Goal: Task Accomplishment & Management: Manage account settings

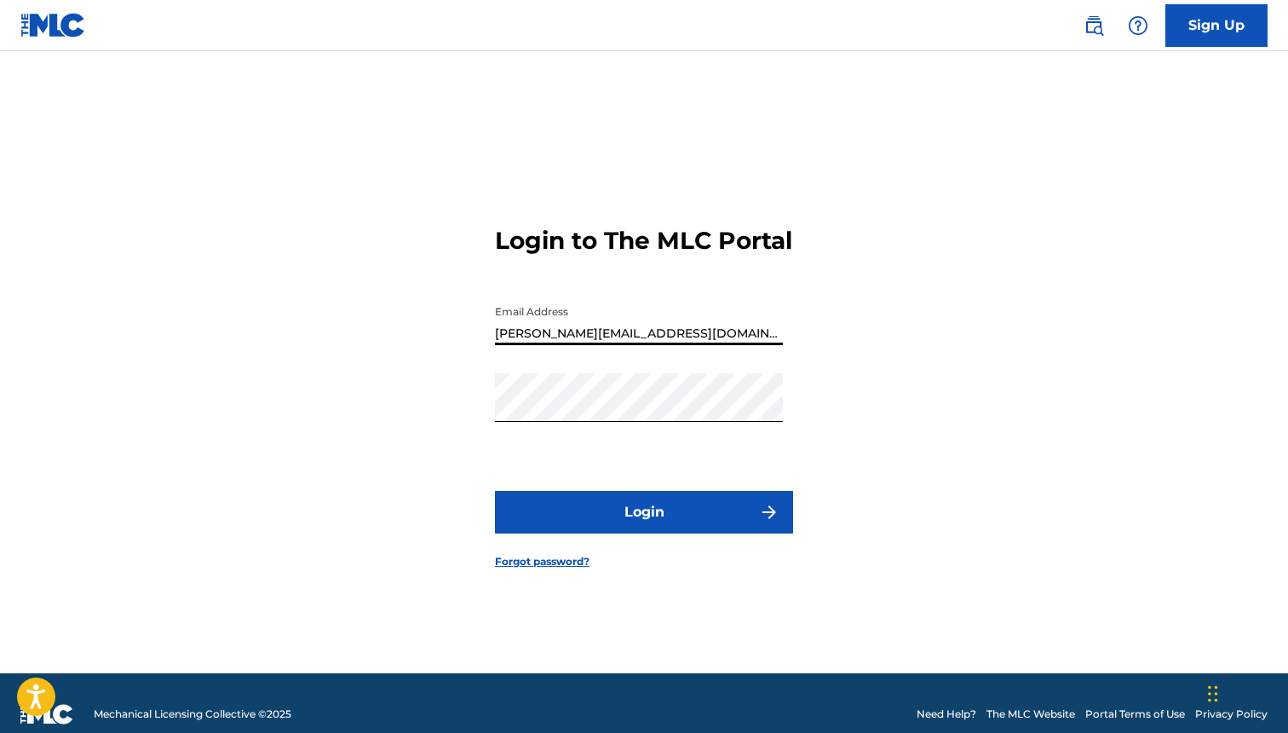
type input "[PERSON_NAME][EMAIL_ADDRESS][DOMAIN_NAME]"
click at [598, 526] on button "Login" at bounding box center [644, 512] width 298 height 43
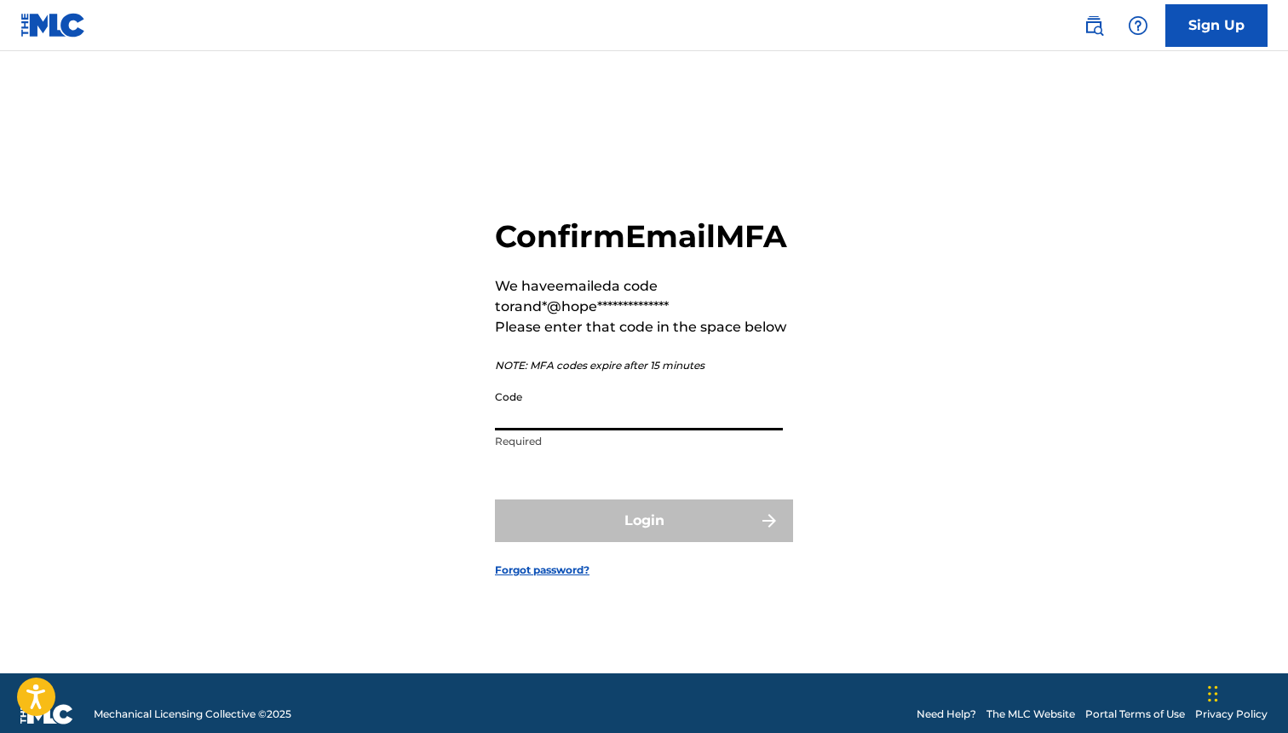
click at [647, 422] on input "Code" at bounding box center [639, 406] width 288 height 49
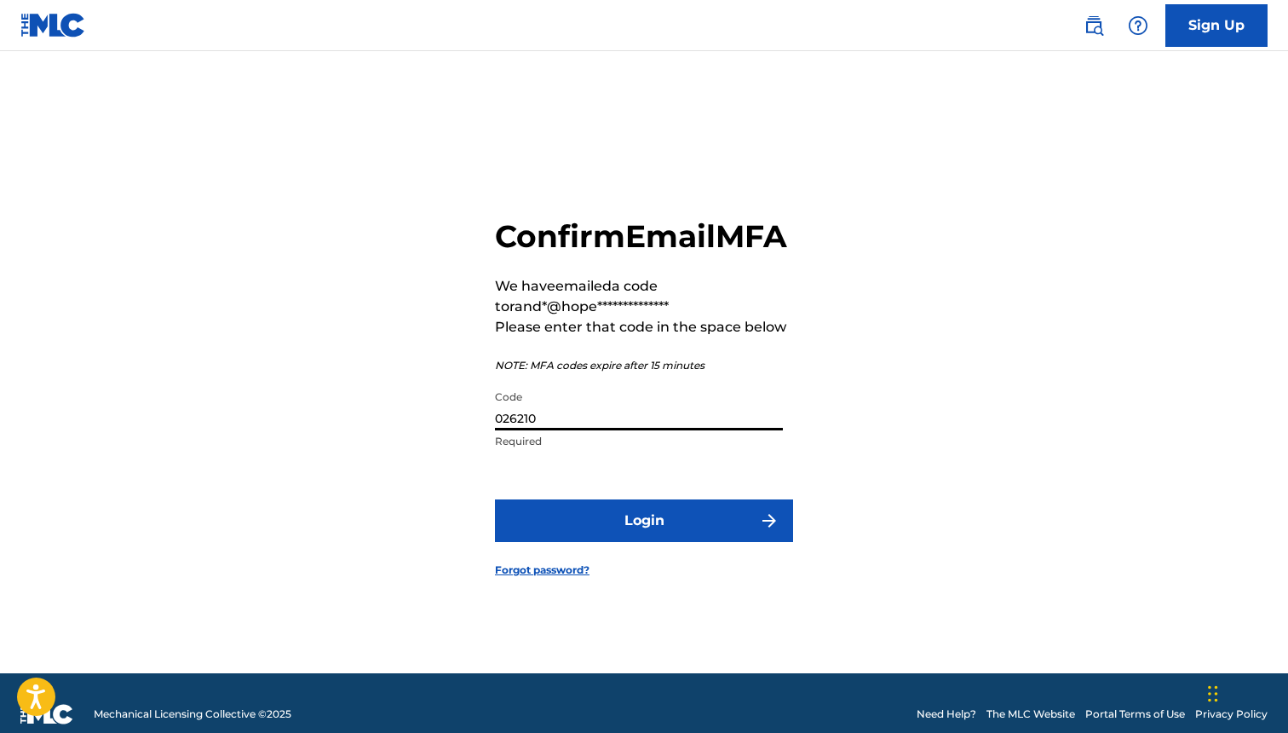
type input "026210"
click at [495, 499] on button "Login" at bounding box center [644, 520] width 298 height 43
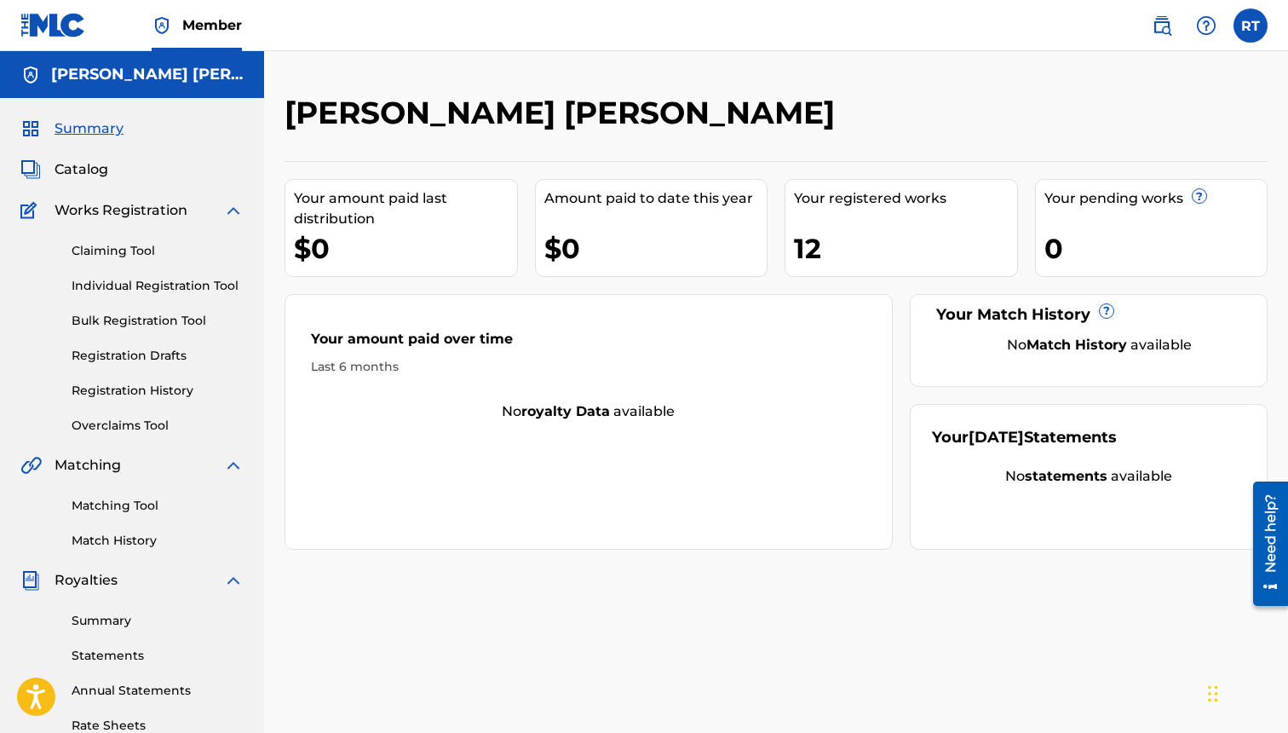
click at [883, 237] on div "12" at bounding box center [905, 248] width 223 height 38
click at [822, 193] on div "Your registered works" at bounding box center [905, 198] width 223 height 20
click at [822, 251] on div "12" at bounding box center [905, 248] width 223 height 38
click at [85, 182] on div "Summary Catalog Works Registration Claiming Tool Individual Registration Tool B…" at bounding box center [132, 536] width 264 height 877
click at [83, 173] on span "Catalog" at bounding box center [82, 169] width 54 height 20
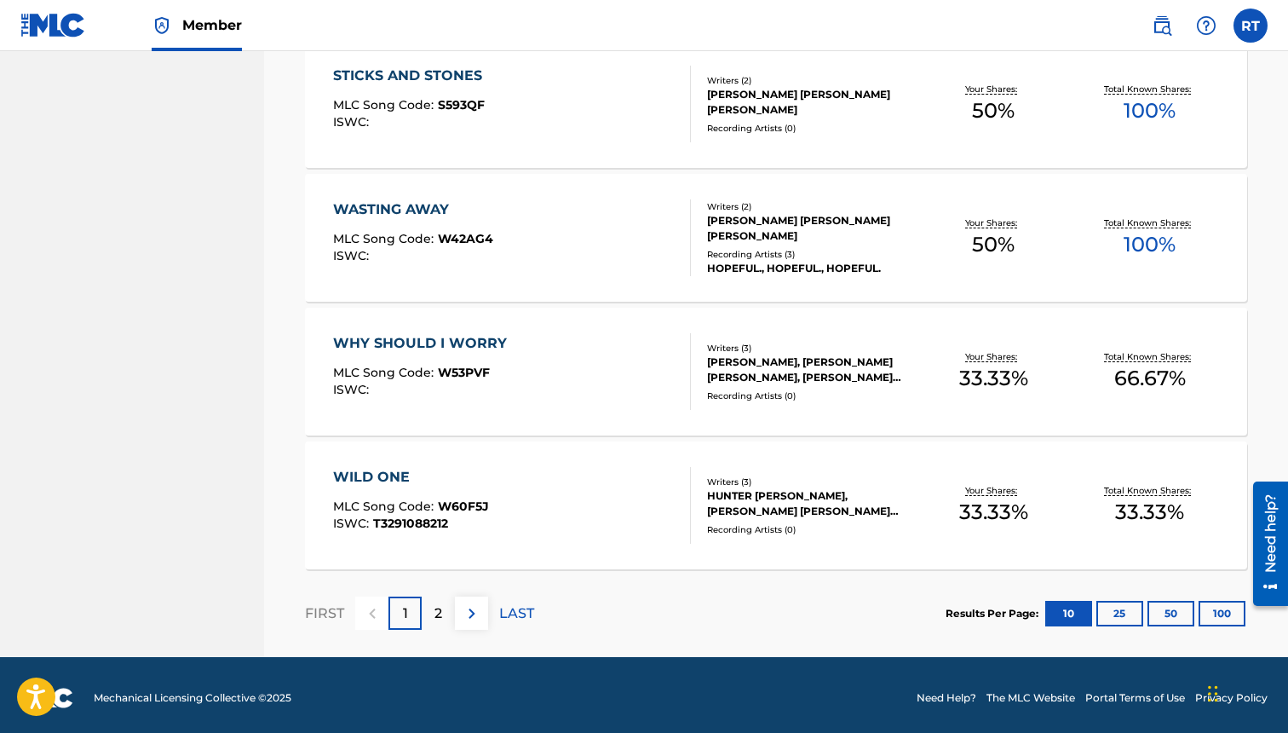
scroll to position [1260, 0]
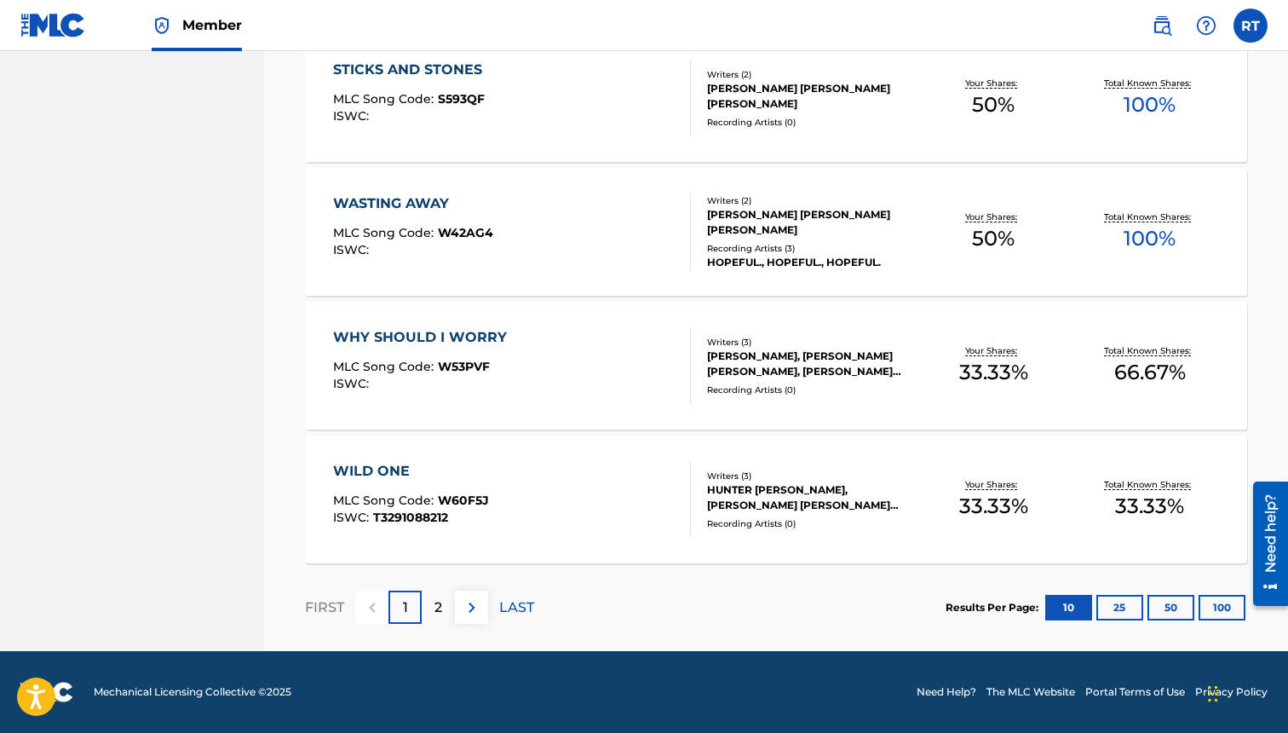
click at [435, 607] on p "2" at bounding box center [438, 607] width 8 height 20
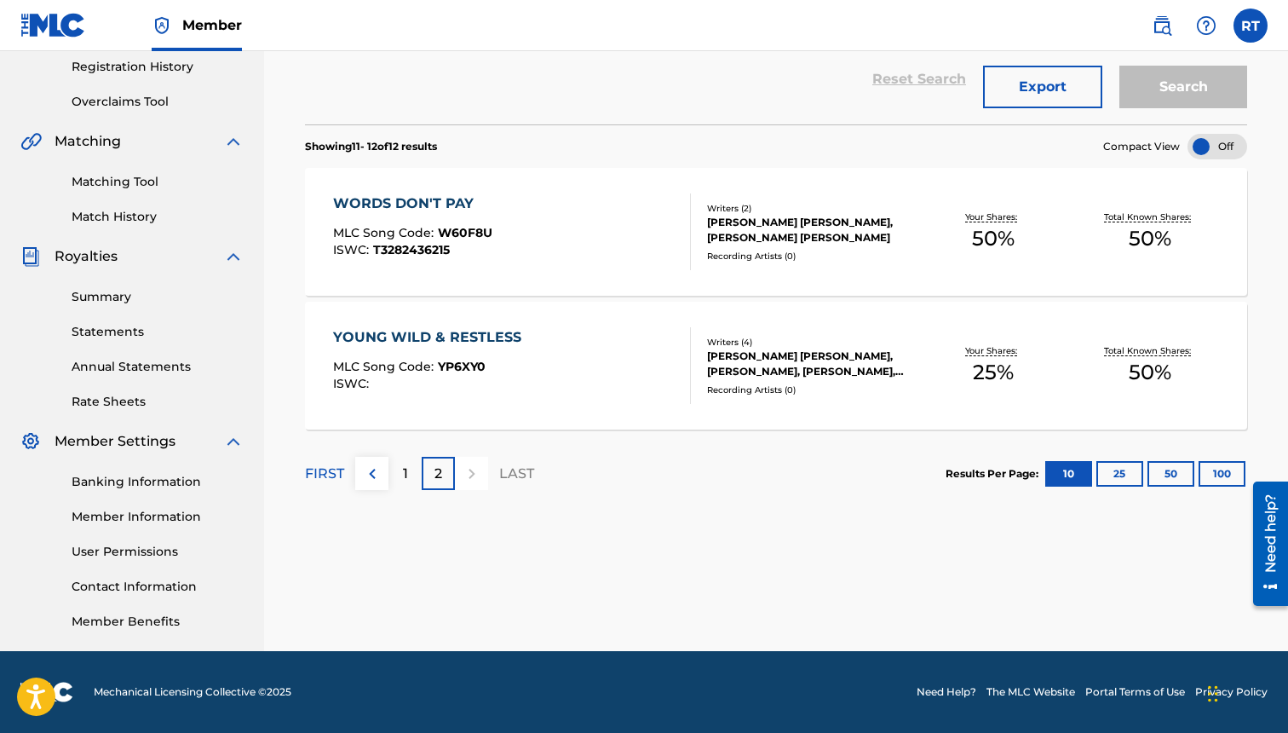
click at [407, 472] on p "1" at bounding box center [405, 473] width 5 height 20
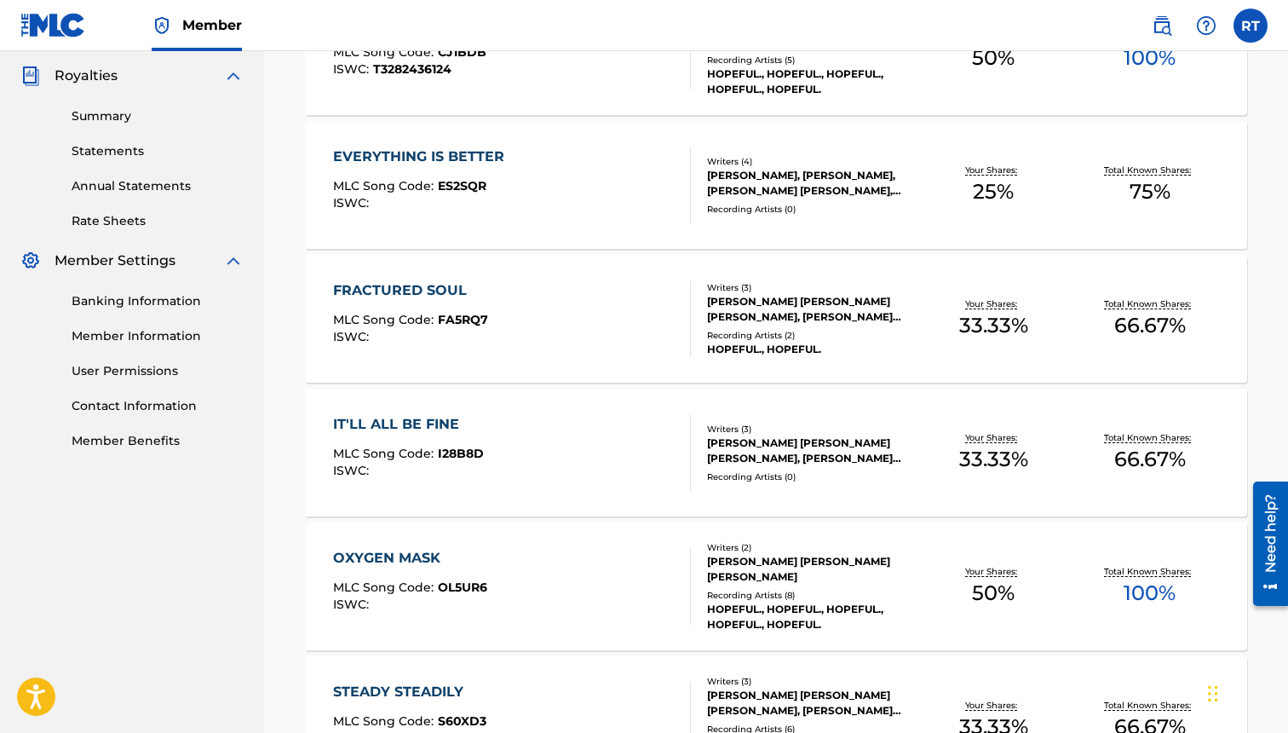
scroll to position [500, 0]
